Goal: Find specific page/section: Find specific page/section

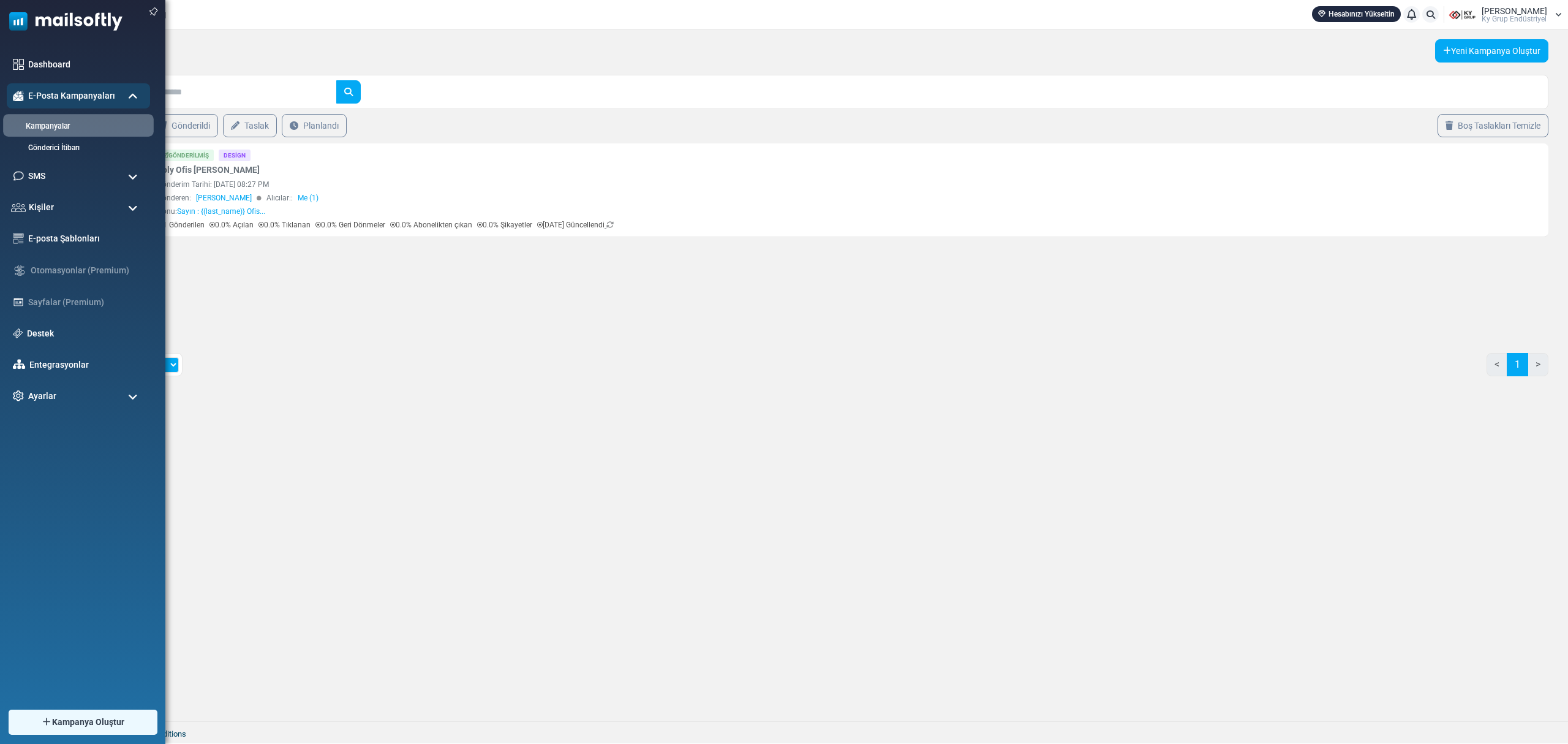
click at [53, 126] on link "Kampanyalar" at bounding box center [77, 126] width 147 height 11
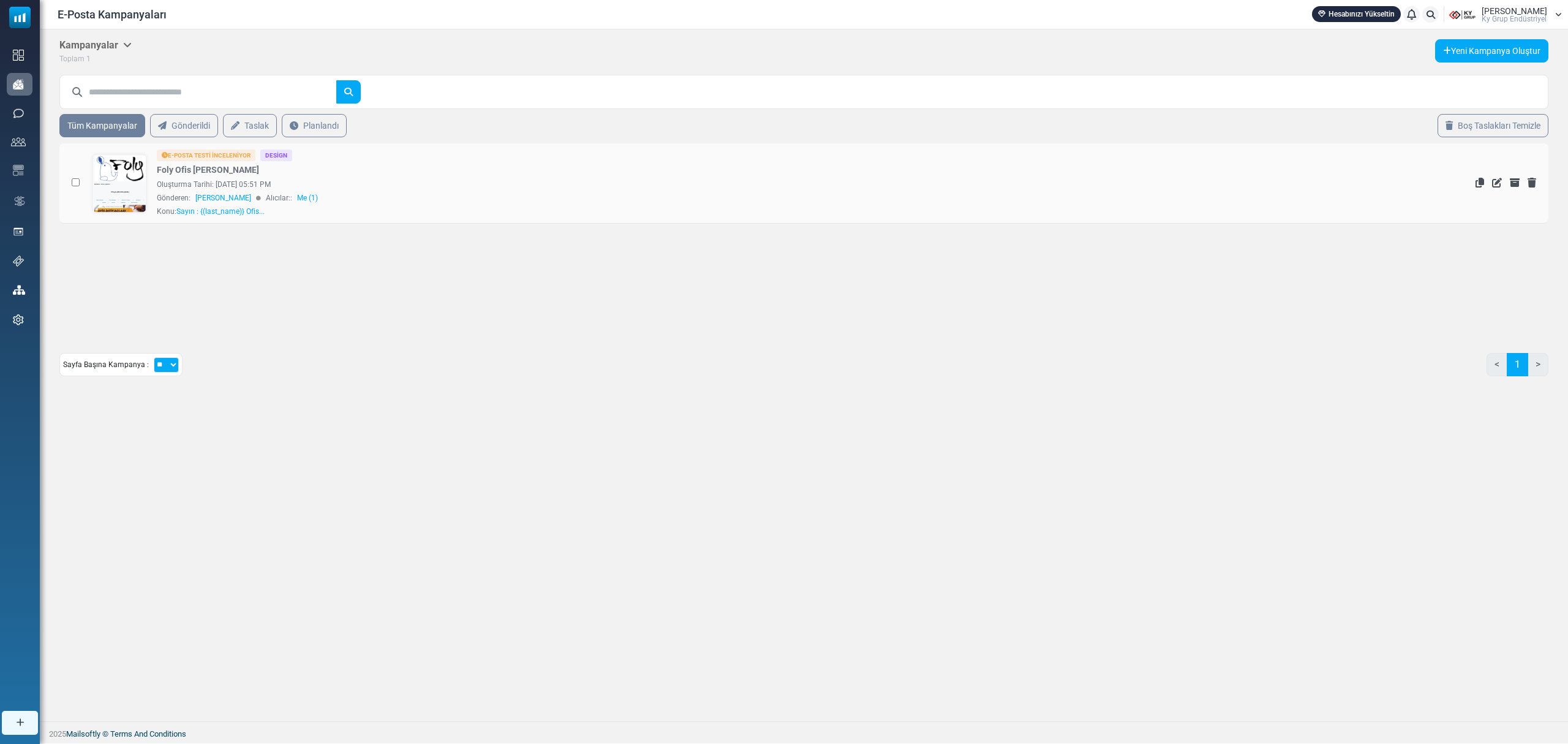
click at [121, 174] on link at bounding box center [119, 218] width 54 height 126
